Goal: Use online tool/utility: Utilize a website feature to perform a specific function

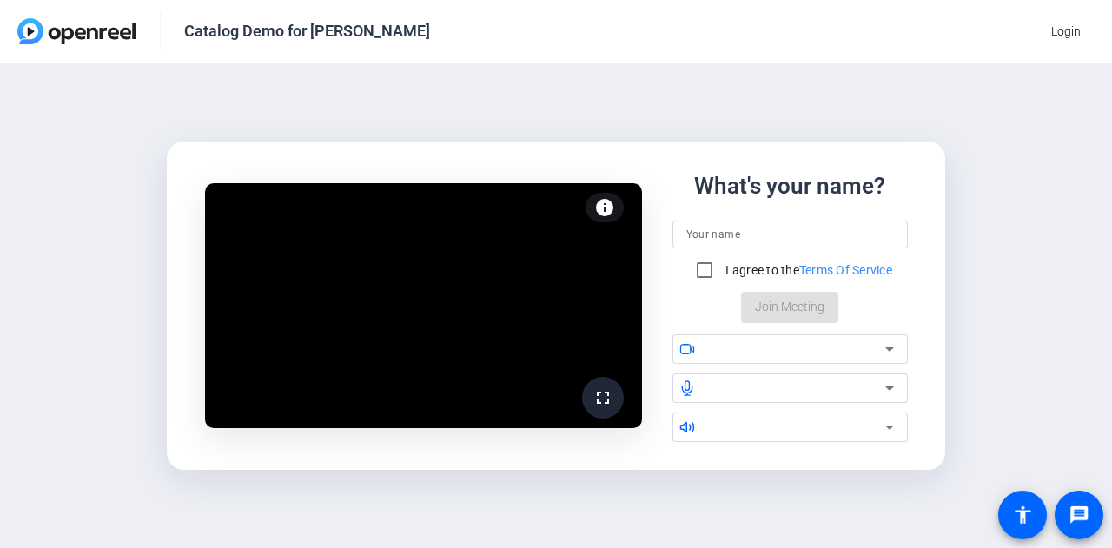
click at [742, 236] on input at bounding box center [790, 234] width 208 height 21
type input "[PERSON_NAME]"
click at [712, 272] on input "I agree to the Terms Of Service" at bounding box center [704, 270] width 35 height 35
checkbox input "true"
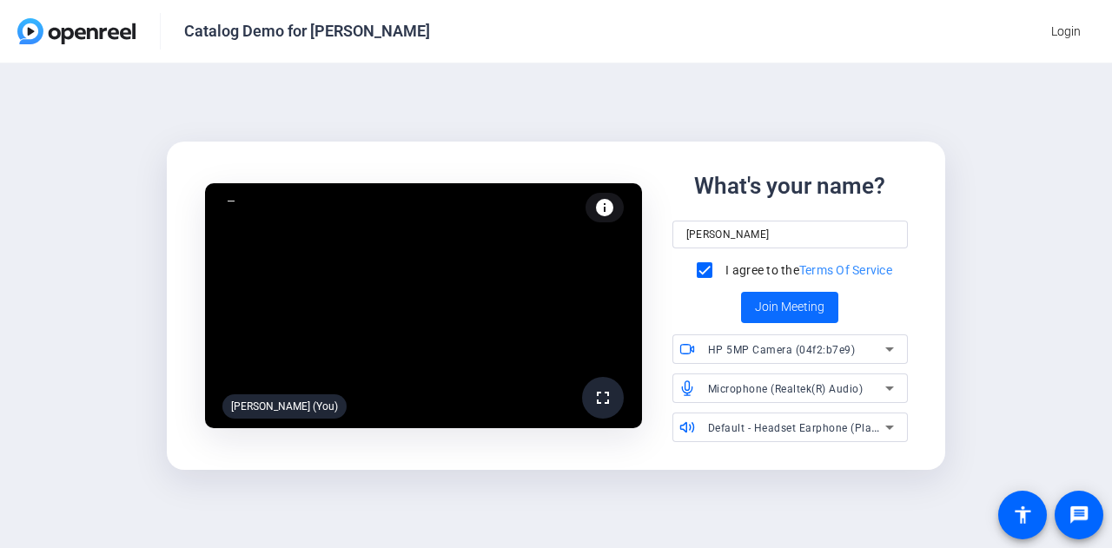
click at [743, 319] on span at bounding box center [789, 308] width 97 height 42
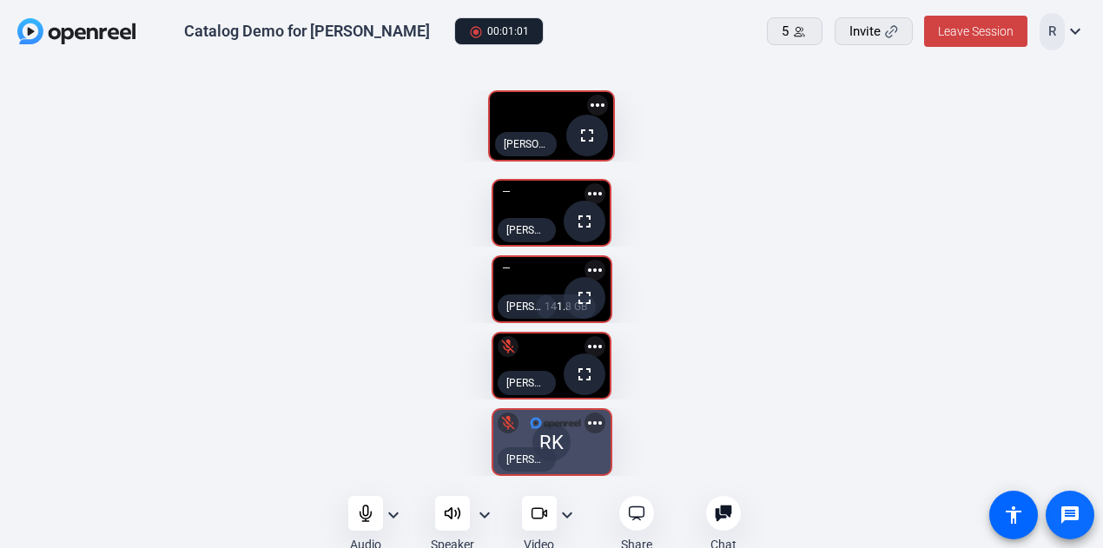
click at [743, 512] on mat-icon "message" at bounding box center [1070, 515] width 21 height 21
click at [613, 160] on video at bounding box center [551, 126] width 123 height 68
click at [725, 513] on icon at bounding box center [723, 513] width 17 height 17
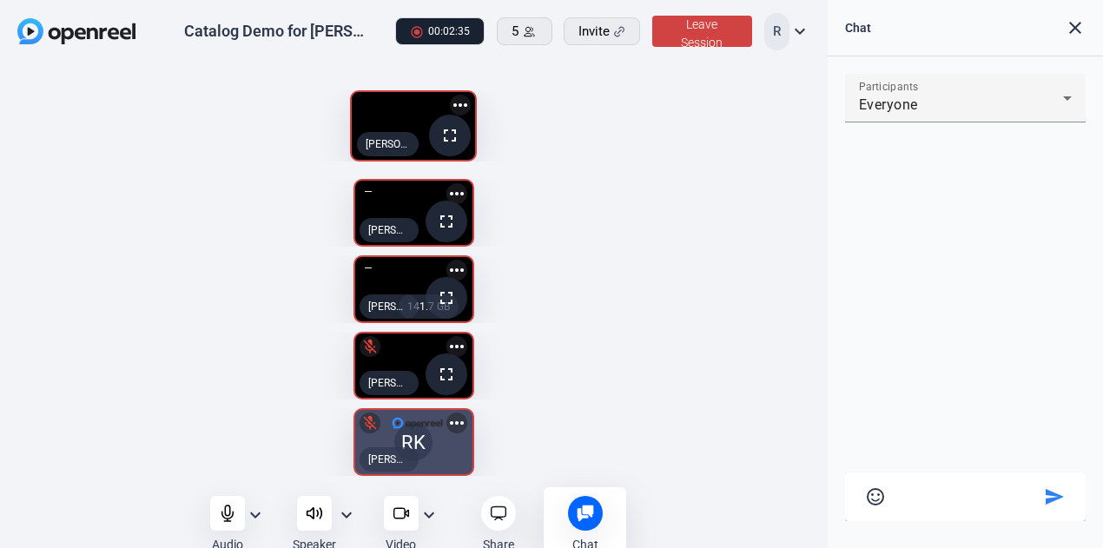
click at [606, 506] on div "Chat 0" at bounding box center [585, 524] width 83 height 75
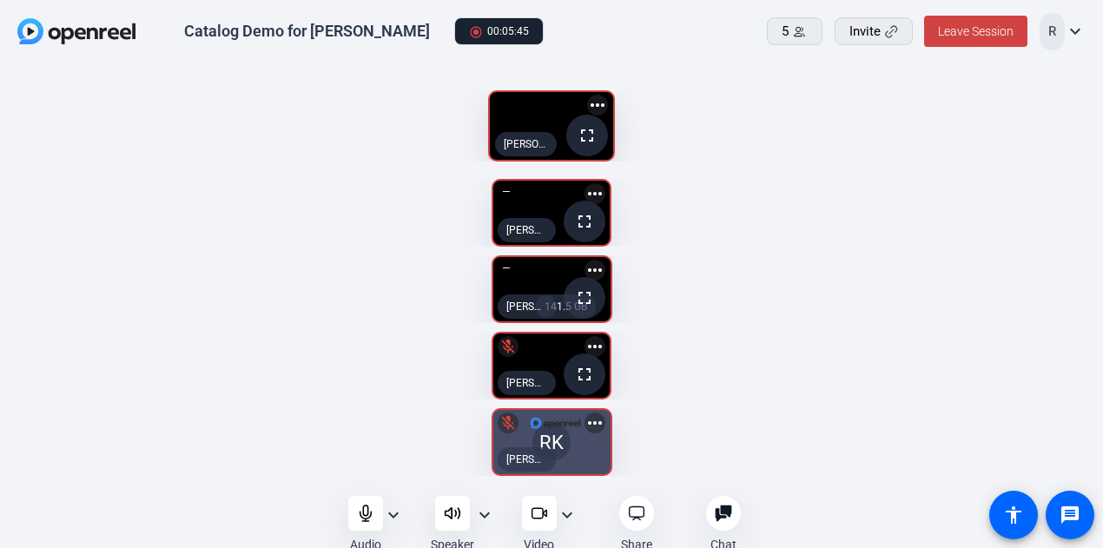
click at [743, 147] on openreel-capture-lite-video-stream "fullscreen [PERSON_NAME] (Screen) more_horiz" at bounding box center [551, 125] width 1051 height 71
click at [743, 162] on openreel-capture-lite-video-stream "fullscreen [PERSON_NAME] (Screen) more_horiz" at bounding box center [551, 125] width 1051 height 71
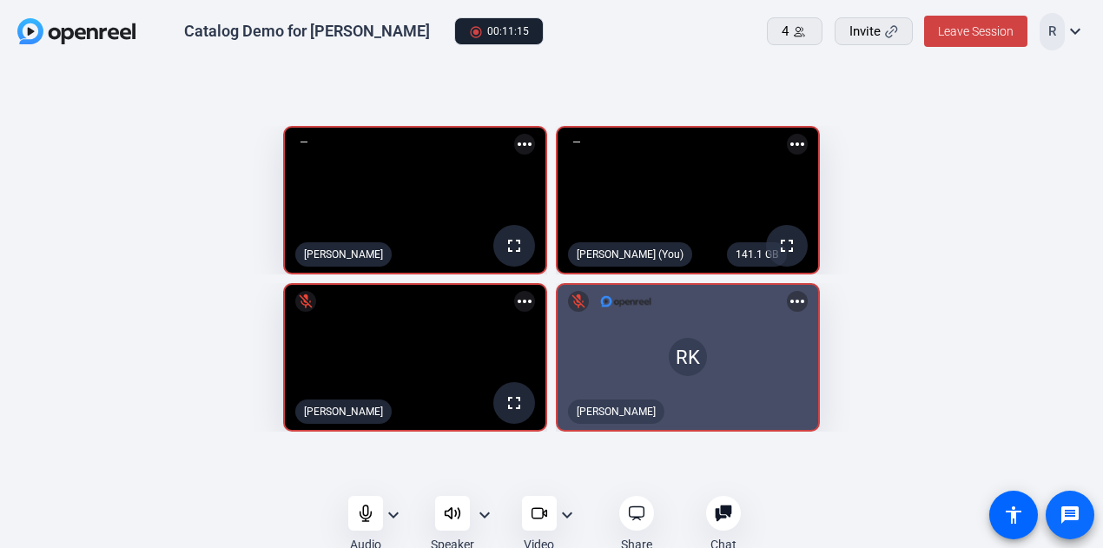
click at [743, 513] on span at bounding box center [1070, 515] width 42 height 42
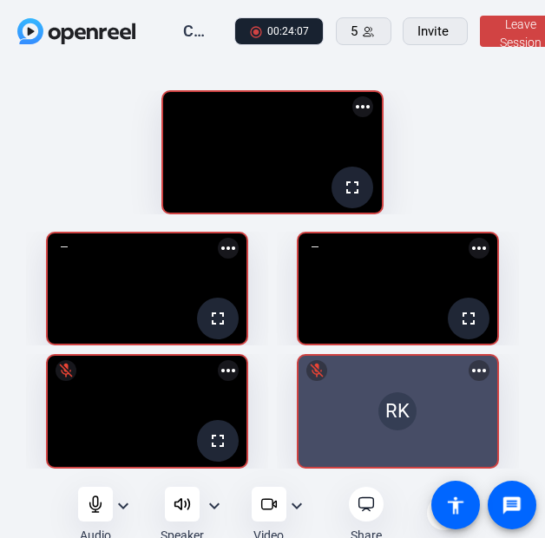
click at [363, 198] on mat-icon "fullscreen" at bounding box center [352, 187] width 21 height 21
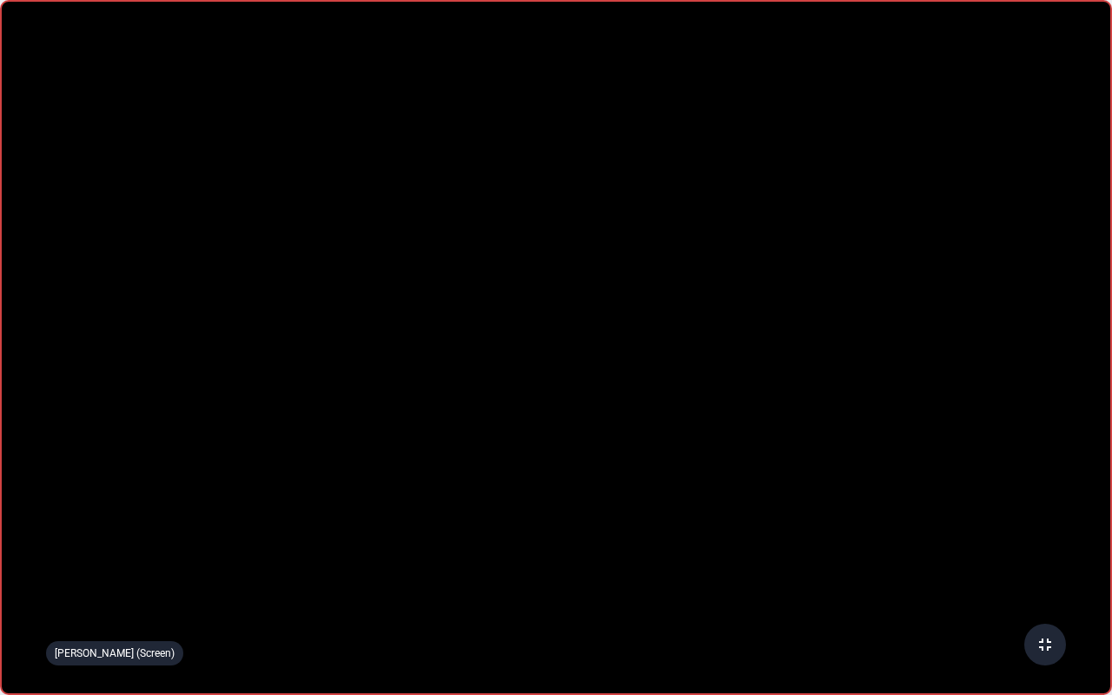
click at [617, 273] on video at bounding box center [556, 347] width 1108 height 691
click at [159, 264] on video at bounding box center [556, 347] width 1108 height 691
drag, startPoint x: 693, startPoint y: 13, endPoint x: 703, endPoint y: 99, distance: 86.6
click at [703, 97] on video at bounding box center [556, 347] width 1108 height 691
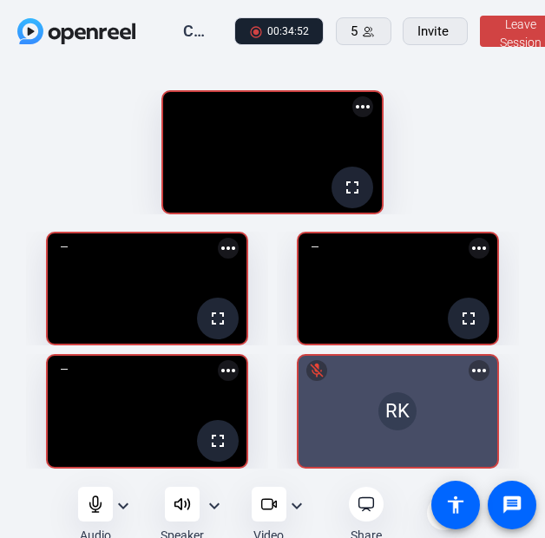
click at [363, 198] on mat-icon "fullscreen" at bounding box center [352, 187] width 21 height 21
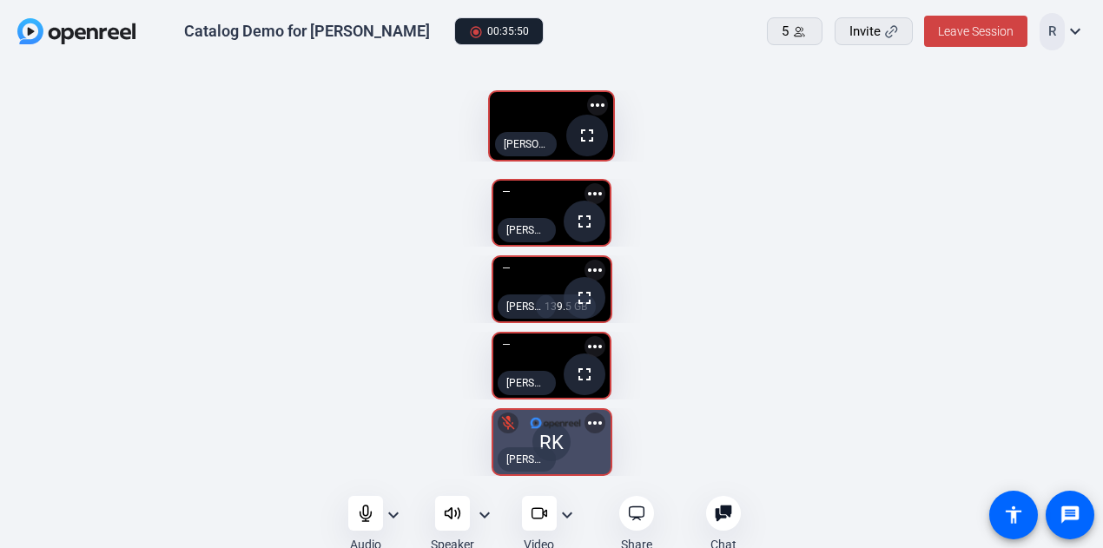
click at [598, 146] on mat-icon "fullscreen" at bounding box center [587, 135] width 21 height 21
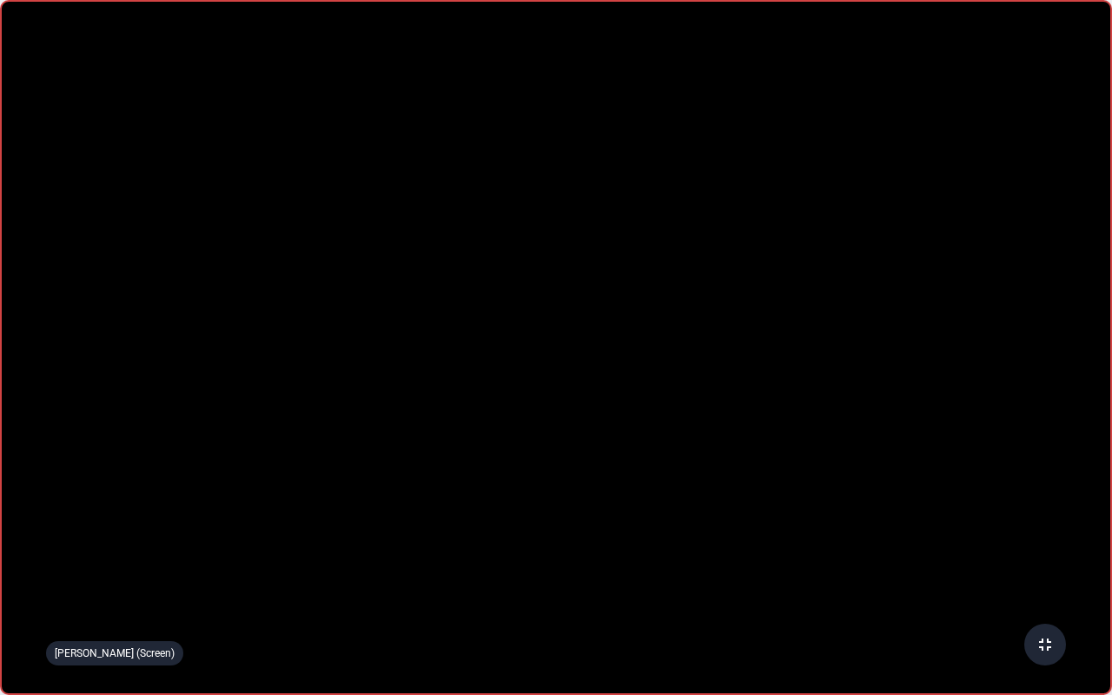
click at [743, 346] on video at bounding box center [556, 347] width 1108 height 691
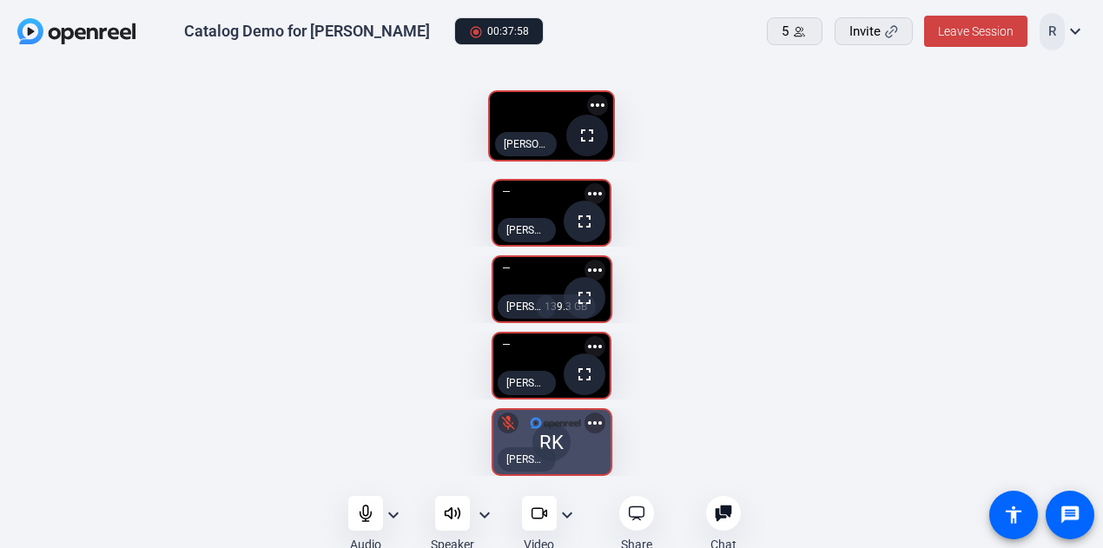
click at [598, 146] on mat-icon "fullscreen" at bounding box center [587, 135] width 21 height 21
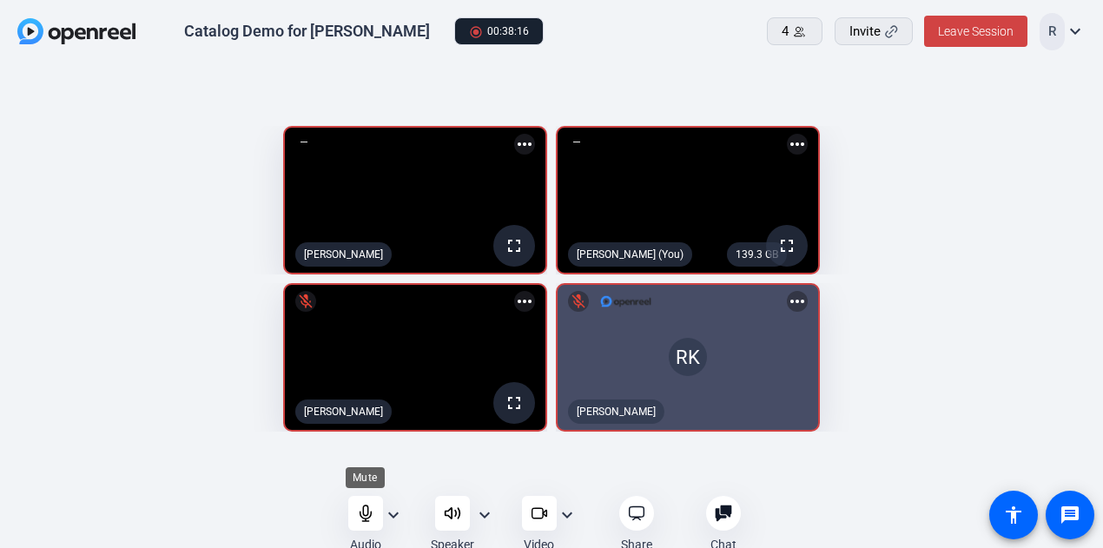
click at [368, 499] on div at bounding box center [365, 513] width 35 height 35
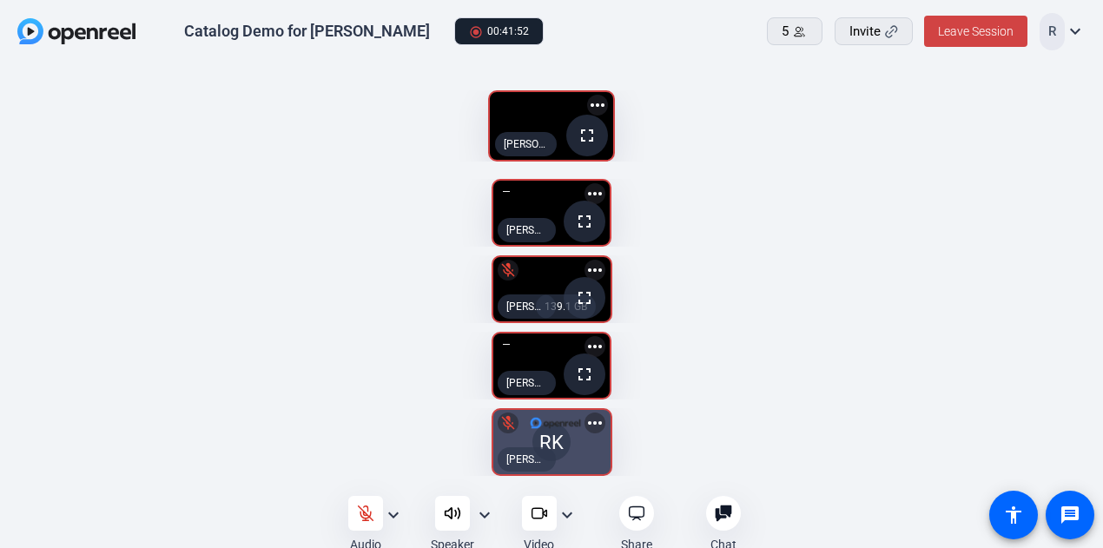
drag, startPoint x: 778, startPoint y: 434, endPoint x: 778, endPoint y: 539, distance: 105.1
click at [608, 156] on span at bounding box center [587, 136] width 42 height 42
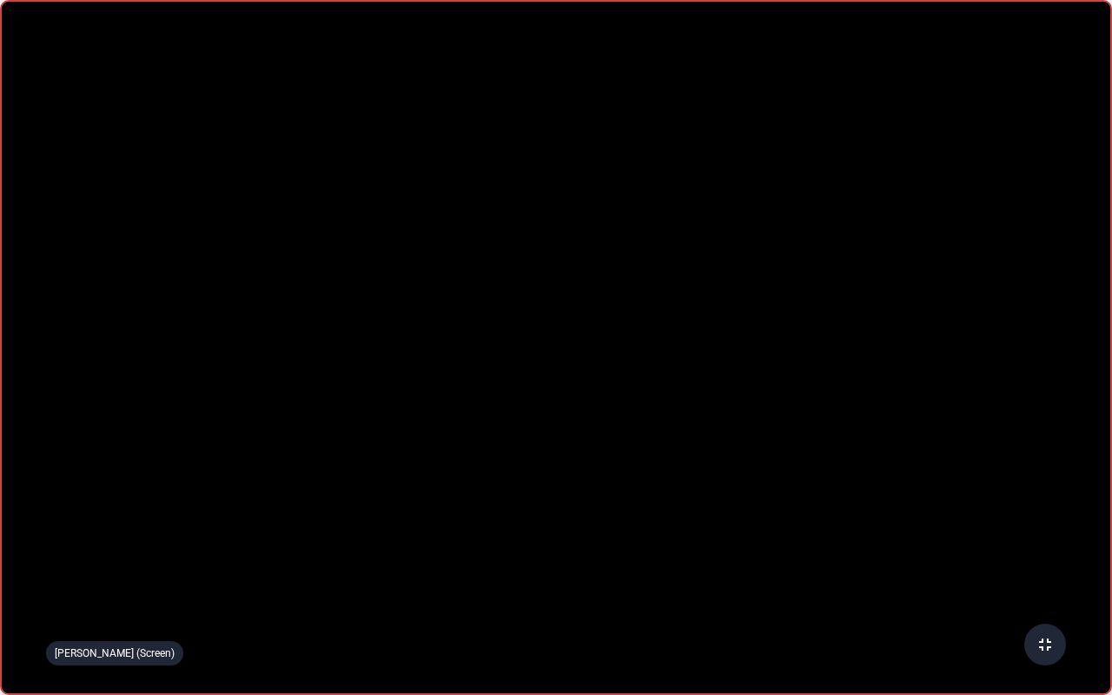
click at [537, 224] on video at bounding box center [556, 347] width 1108 height 691
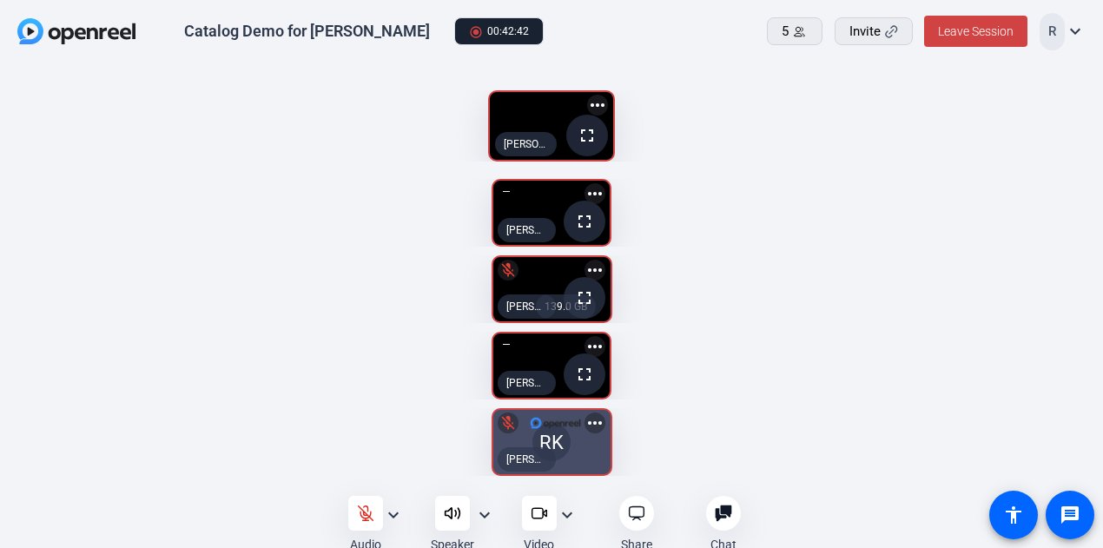
click at [598, 146] on mat-icon "fullscreen" at bounding box center [587, 135] width 21 height 21
click at [608, 156] on span at bounding box center [587, 136] width 42 height 42
click at [598, 146] on mat-icon "fullscreen" at bounding box center [587, 135] width 21 height 21
click at [608, 156] on span at bounding box center [587, 136] width 42 height 42
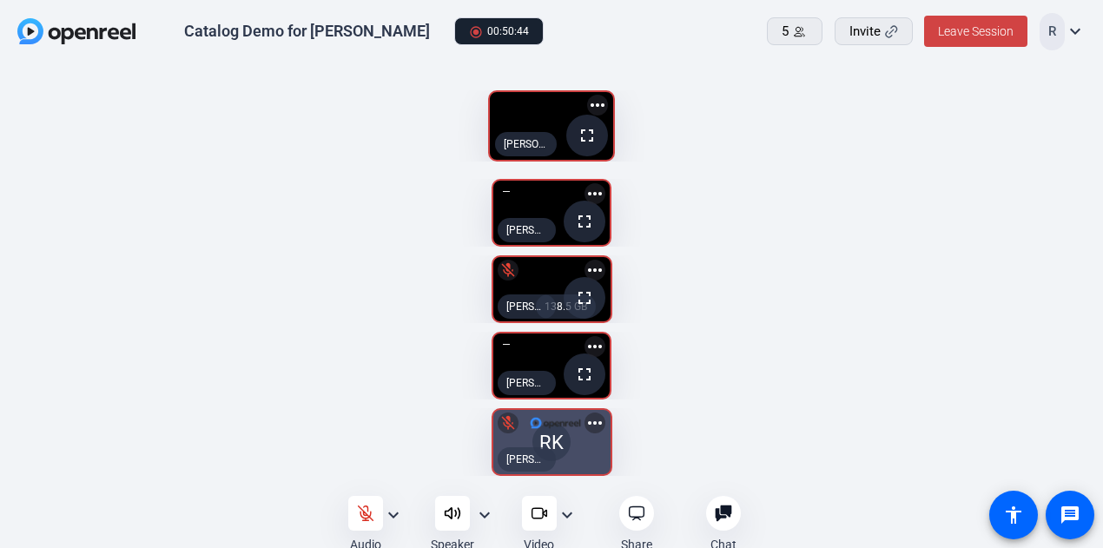
click at [598, 146] on mat-icon "fullscreen" at bounding box center [587, 135] width 21 height 21
click at [361, 512] on icon at bounding box center [365, 513] width 17 height 17
